Goal: Navigation & Orientation: Find specific page/section

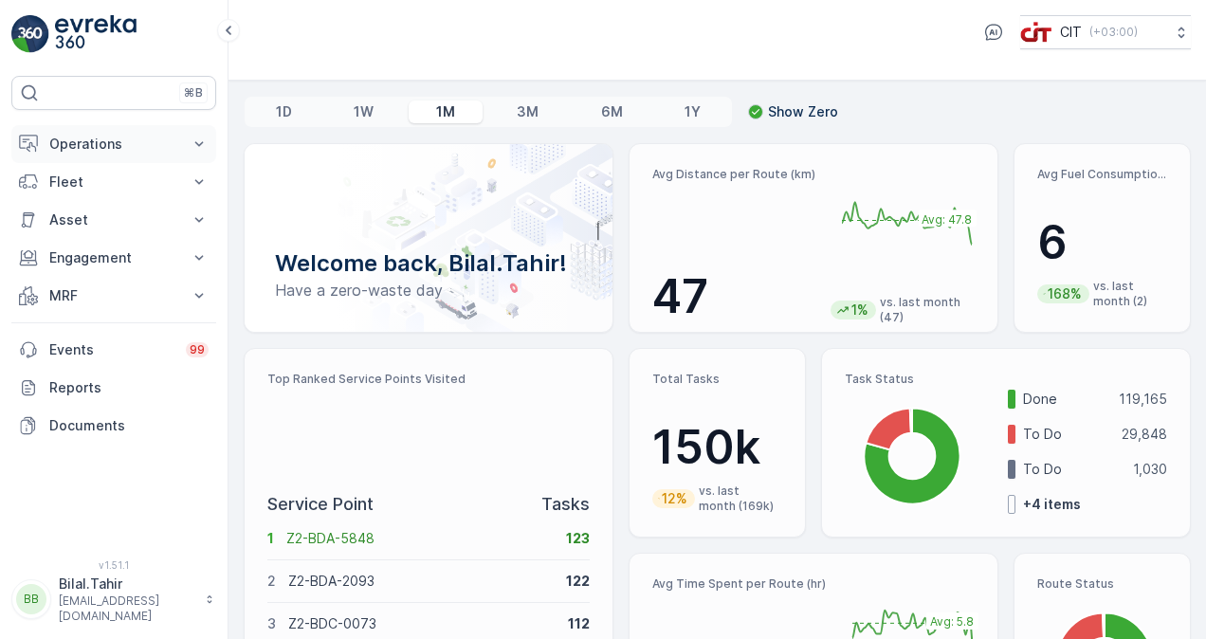
click at [140, 138] on p "Operations" at bounding box center [113, 144] width 129 height 19
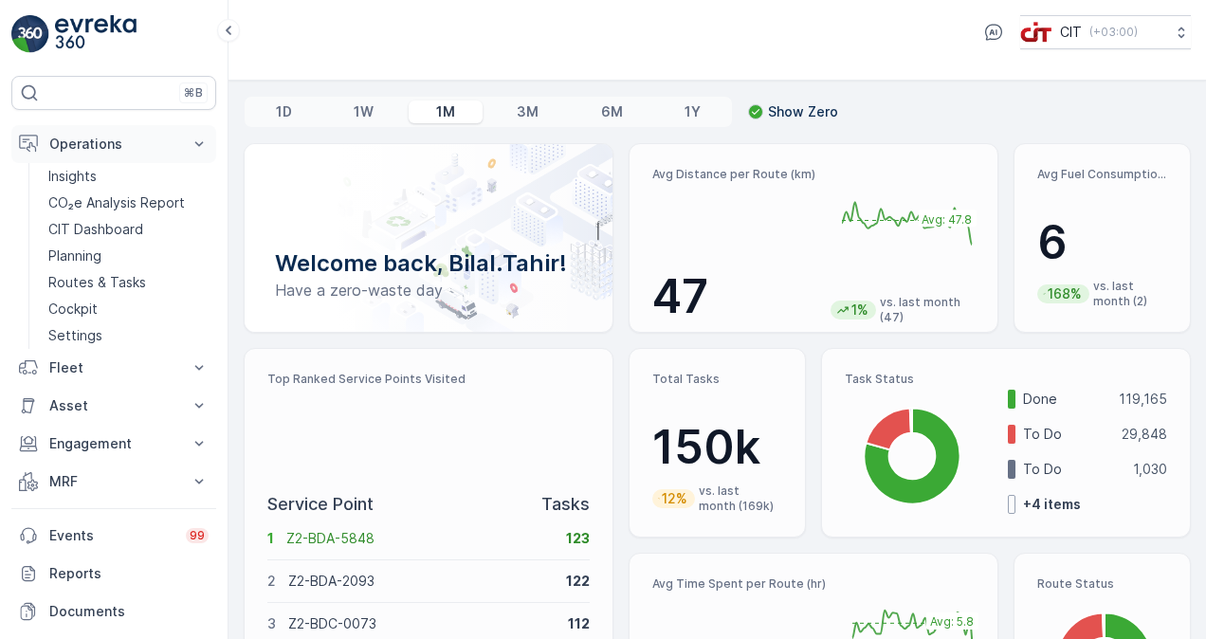
click at [122, 161] on button "Operations" at bounding box center [113, 144] width 205 height 38
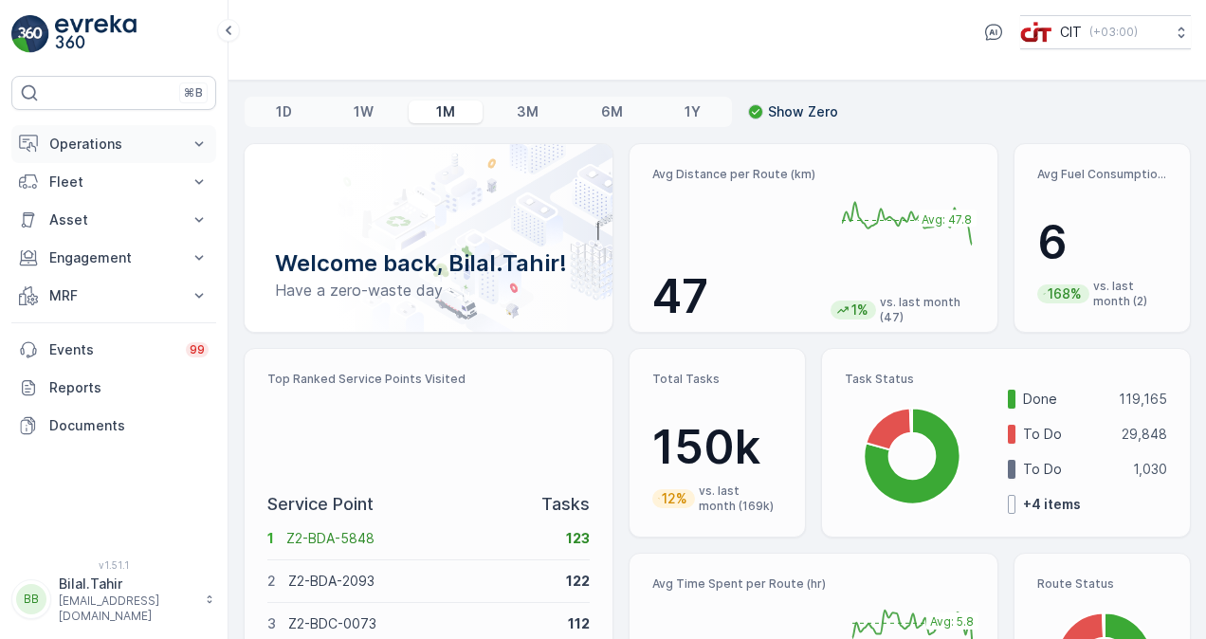
click at [122, 161] on button "Operations" at bounding box center [113, 144] width 205 height 38
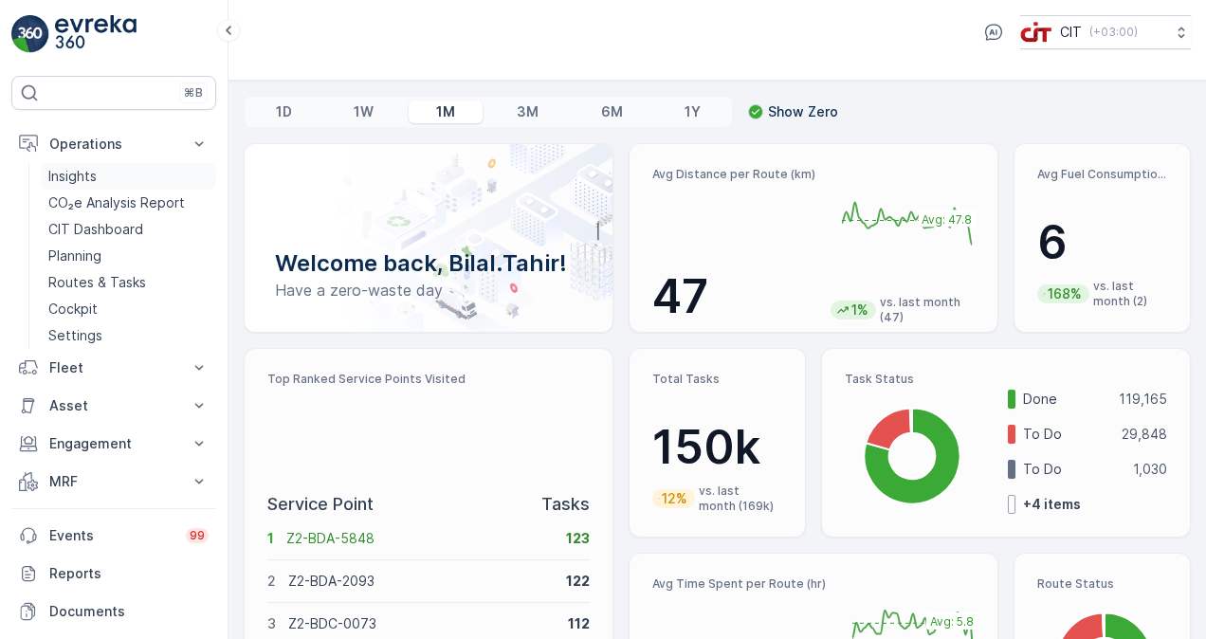
click at [103, 180] on link "Insights" at bounding box center [128, 176] width 175 height 27
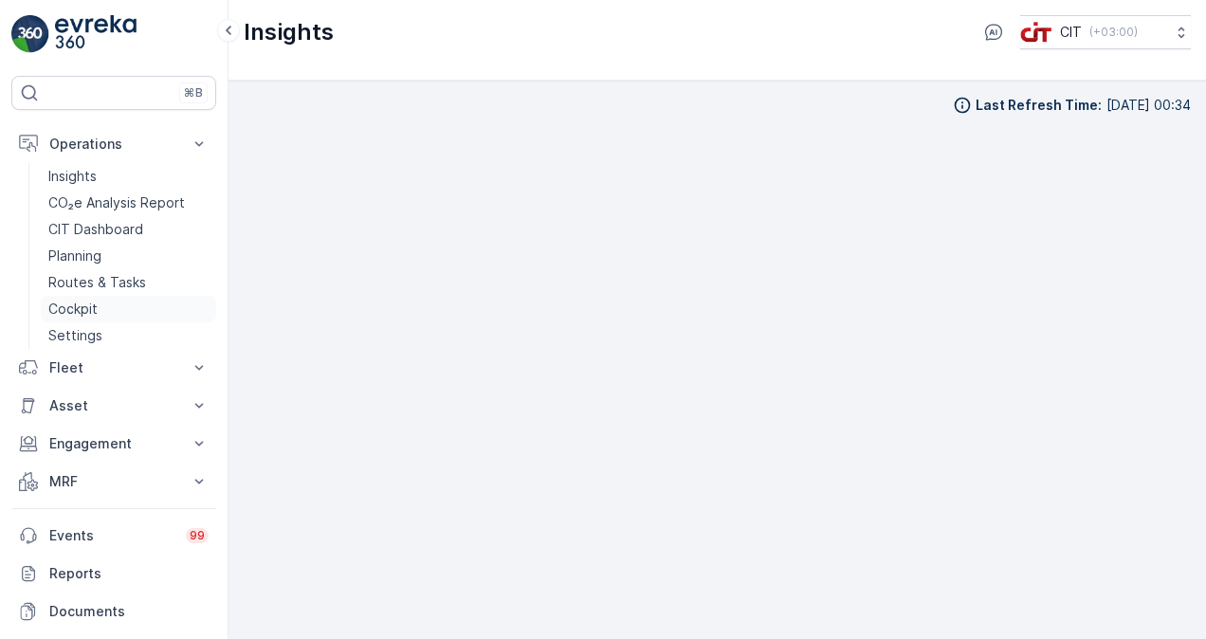
click at [70, 301] on p "Cockpit" at bounding box center [72, 309] width 49 height 19
